Goal: Find specific page/section

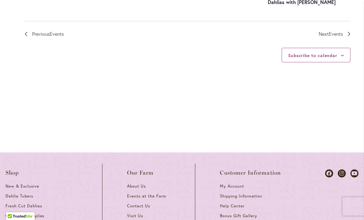
scroll to position [826, 0]
click at [350, 31] on icon "Next Events" at bounding box center [349, 33] width 3 height 4
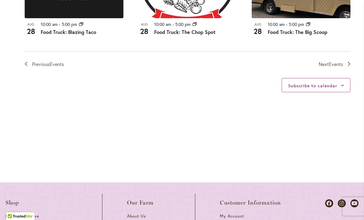
scroll to position [773, 0]
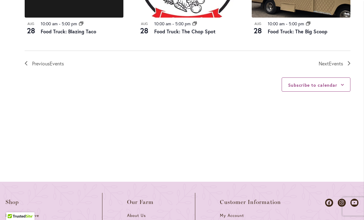
click at [350, 62] on icon "Next Events" at bounding box center [349, 63] width 3 height 4
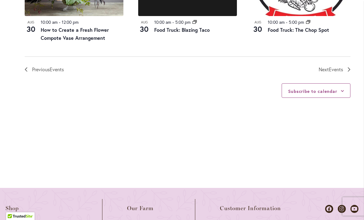
scroll to position [782, 0]
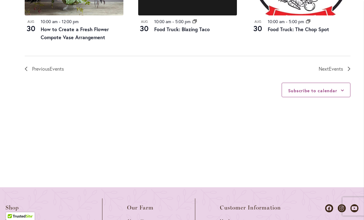
click at [349, 67] on icon "Next Events" at bounding box center [349, 69] width 2 height 4
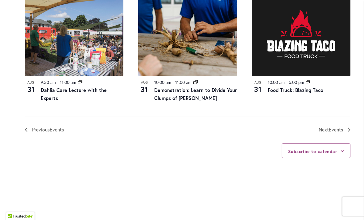
scroll to position [723, 0]
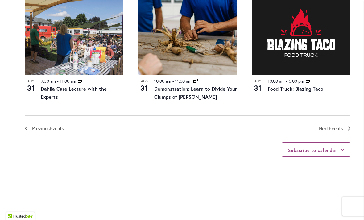
click at [346, 128] on link "Next Events" at bounding box center [335, 128] width 32 height 8
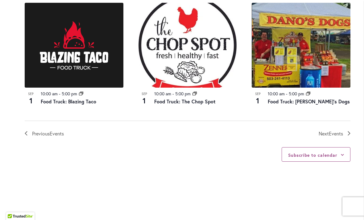
scroll to position [731, 0]
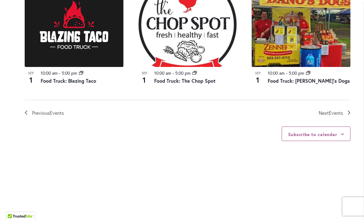
click at [350, 111] on icon "Next Events" at bounding box center [349, 113] width 3 height 4
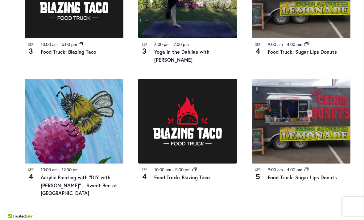
scroll to position [635, 0]
